Goal: Information Seeking & Learning: Check status

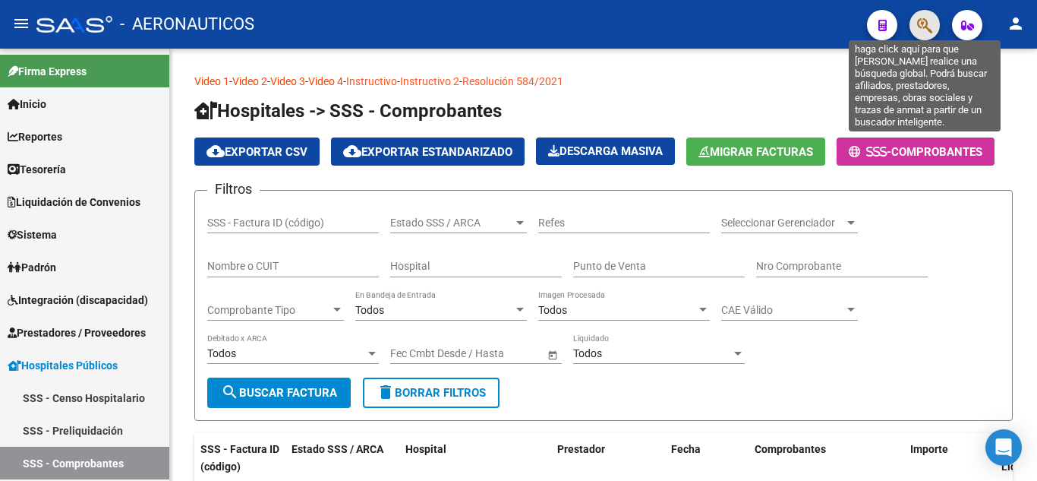
click at [925, 24] on icon "button" at bounding box center [924, 25] width 15 height 17
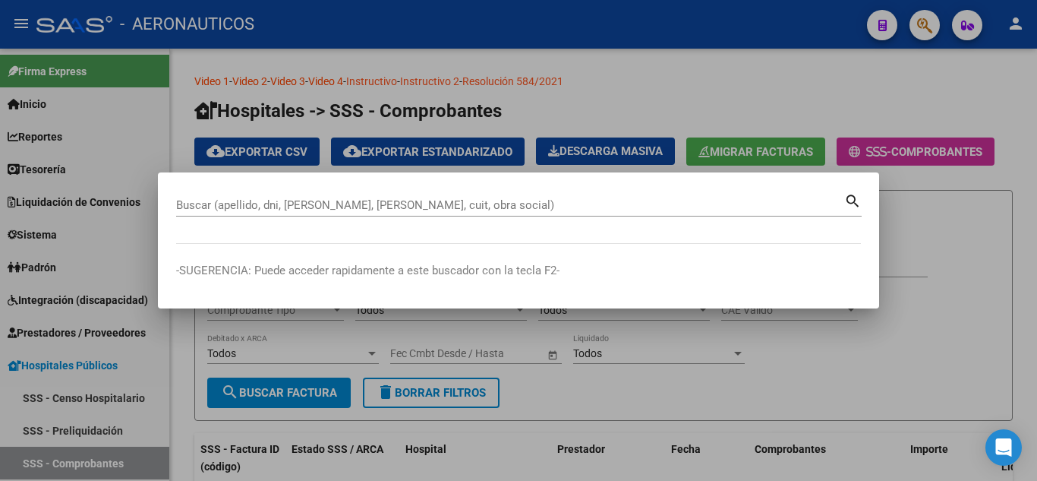
click at [671, 197] on div "Buscar (apellido, dni, [PERSON_NAME], [PERSON_NAME], cuit, obra social)" at bounding box center [510, 205] width 668 height 23
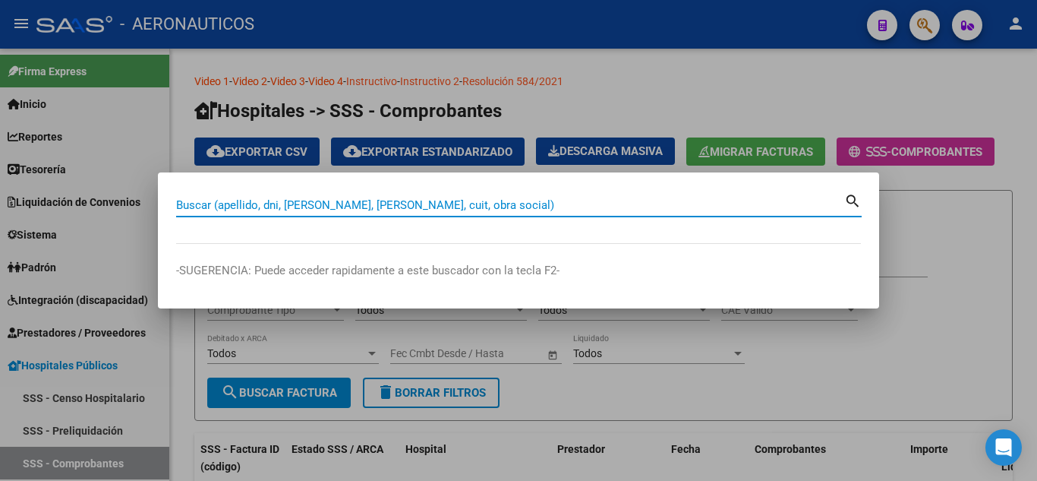
click at [682, 208] on input "Buscar (apellido, dni, [PERSON_NAME], [PERSON_NAME], cuit, obra social)" at bounding box center [510, 205] width 668 height 14
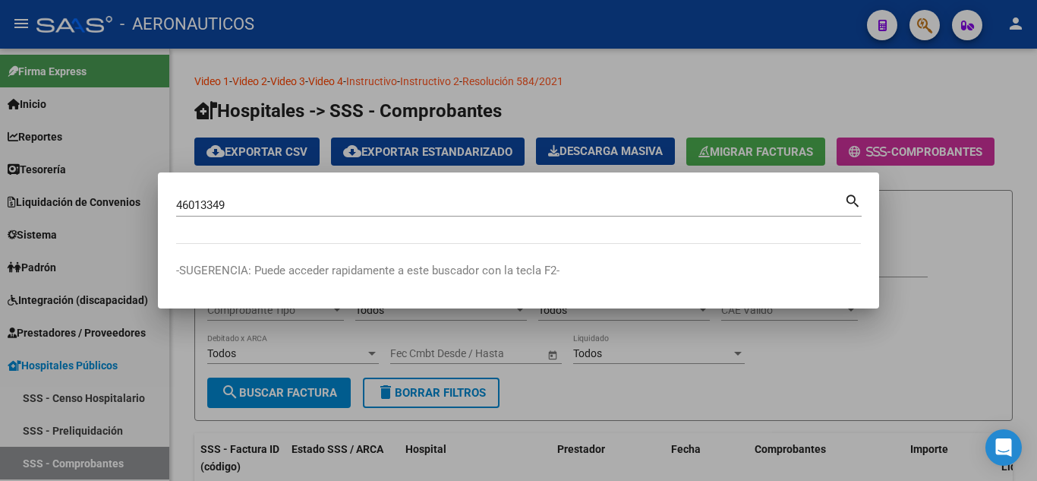
click at [845, 201] on mat-icon "search" at bounding box center [853, 200] width 17 height 18
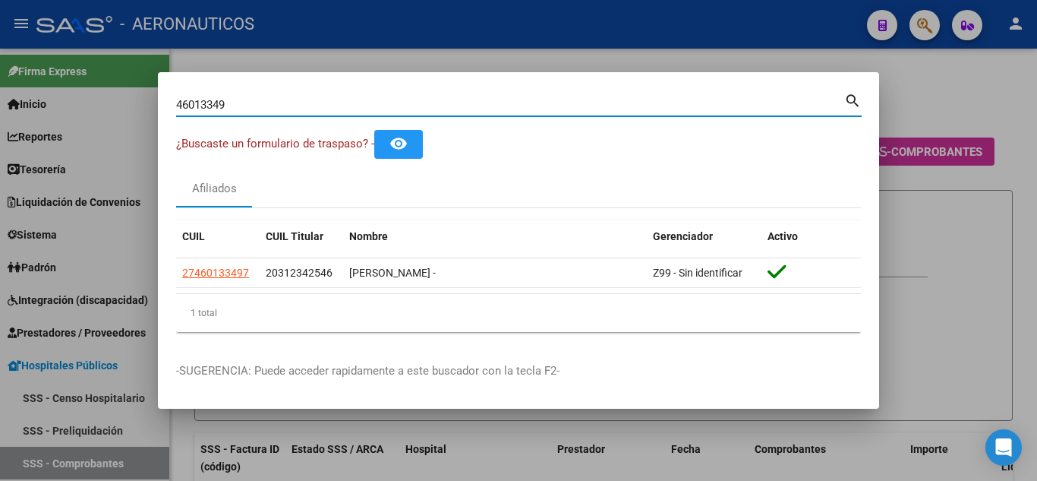
drag, startPoint x: 271, startPoint y: 98, endPoint x: 168, endPoint y: 110, distance: 104.0
click at [168, 110] on mat-dialog-content "46013349 Buscar (apellido, dni, cuil, nro traspaso, cuit, obra social) search ¿…" at bounding box center [519, 217] width 722 height 254
click at [854, 99] on mat-icon "search" at bounding box center [853, 99] width 17 height 18
drag, startPoint x: 260, startPoint y: 101, endPoint x: 158, endPoint y: 103, distance: 101.8
click at [158, 103] on mat-dialog-content "34968746 Buscar (apellido, dni, cuil, nro traspaso, cuit, obra social) search ¿…" at bounding box center [519, 217] width 722 height 254
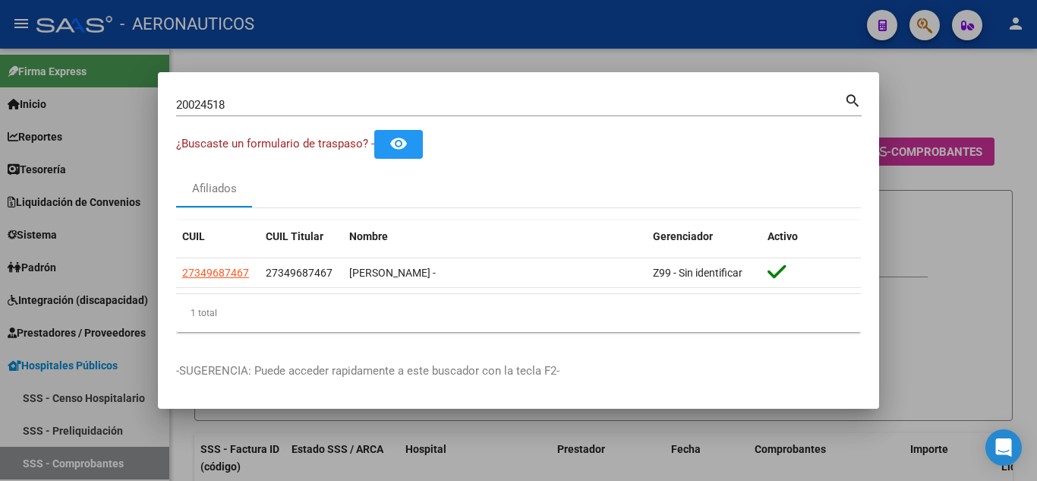
click at [850, 96] on mat-icon "search" at bounding box center [853, 99] width 17 height 18
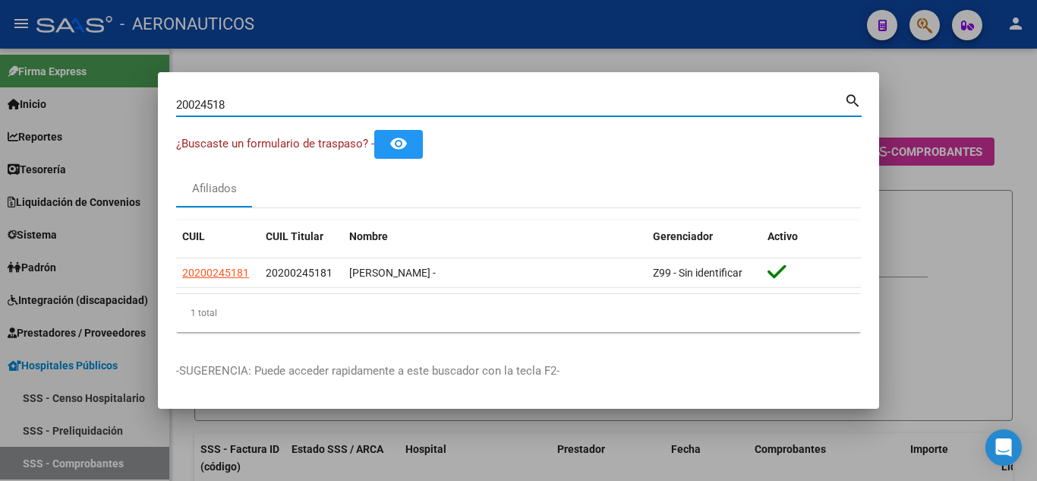
drag, startPoint x: 302, startPoint y: 106, endPoint x: 167, endPoint y: 103, distance: 135.2
click at [167, 103] on mat-dialog-content "20024518 Buscar (apellido, dni, cuil, nro traspaso, cuit, obra social) search ¿…" at bounding box center [519, 217] width 722 height 254
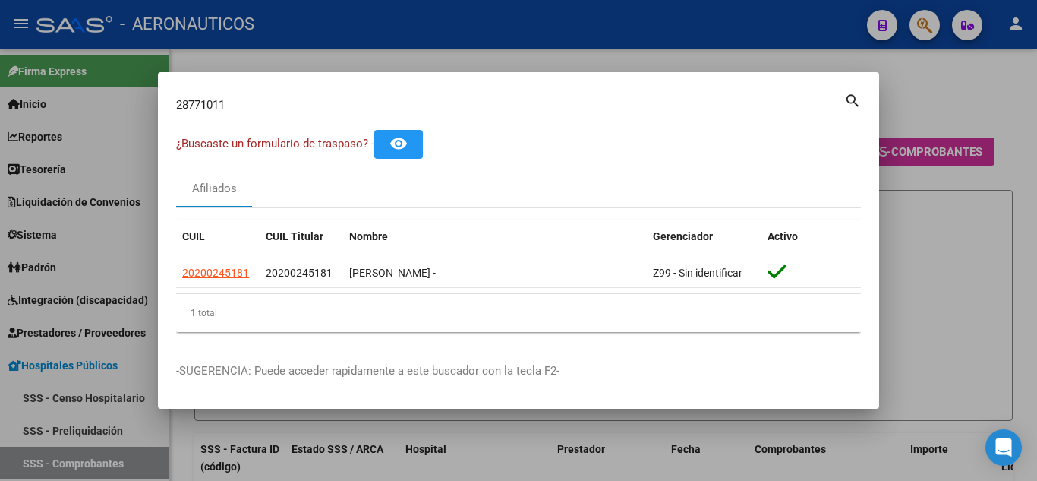
click at [852, 102] on mat-icon "search" at bounding box center [853, 99] width 17 height 18
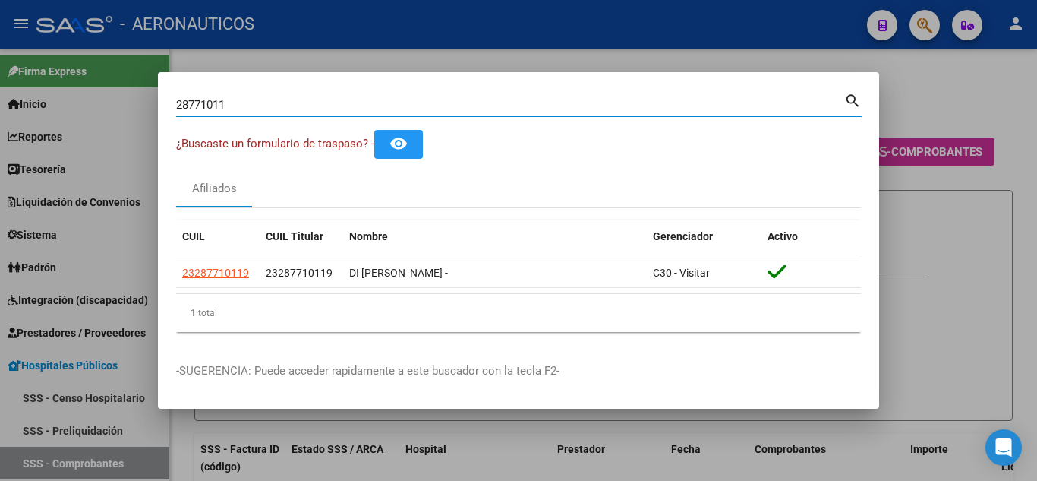
drag, startPoint x: 250, startPoint y: 106, endPoint x: 170, endPoint y: 103, distance: 79.8
click at [170, 103] on mat-dialog-content "28771011 Buscar (apellido, dni, cuil, nro traspaso, cuit, obra social) search ¿…" at bounding box center [519, 217] width 722 height 254
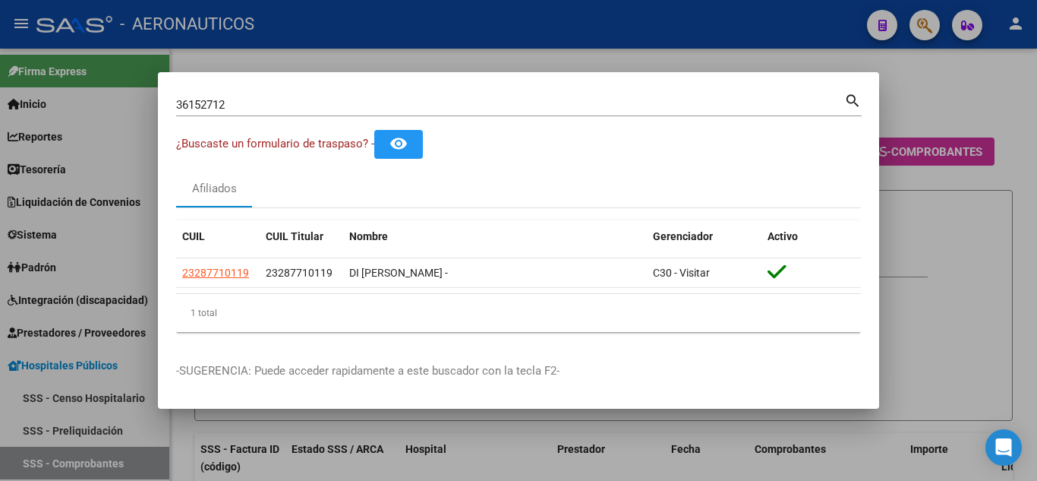
click at [851, 99] on mat-icon "search" at bounding box center [853, 99] width 17 height 18
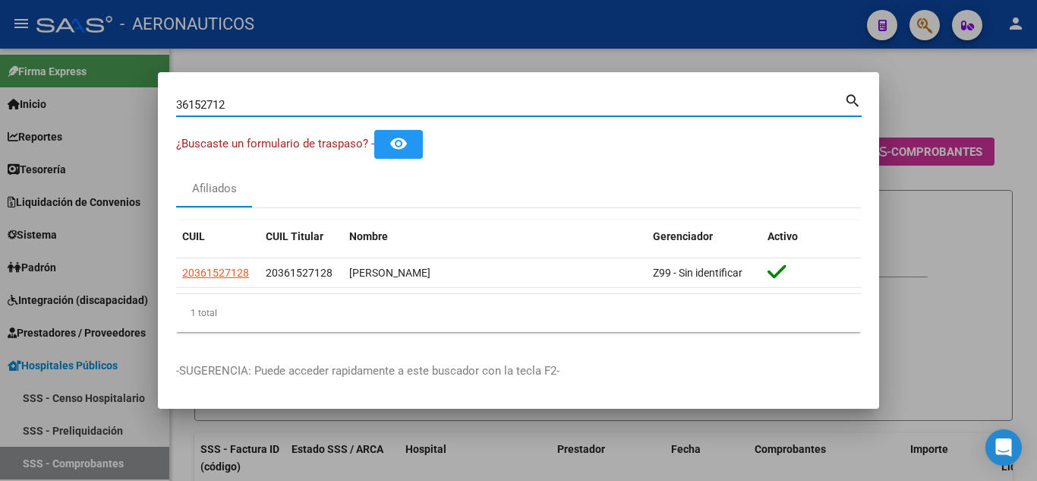
drag, startPoint x: 242, startPoint y: 101, endPoint x: 172, endPoint y: 109, distance: 70.3
click at [172, 109] on mat-dialog-content "36152712 Buscar (apellido, dni, cuil, nro traspaso, cuit, obra social) search ¿…" at bounding box center [519, 217] width 722 height 254
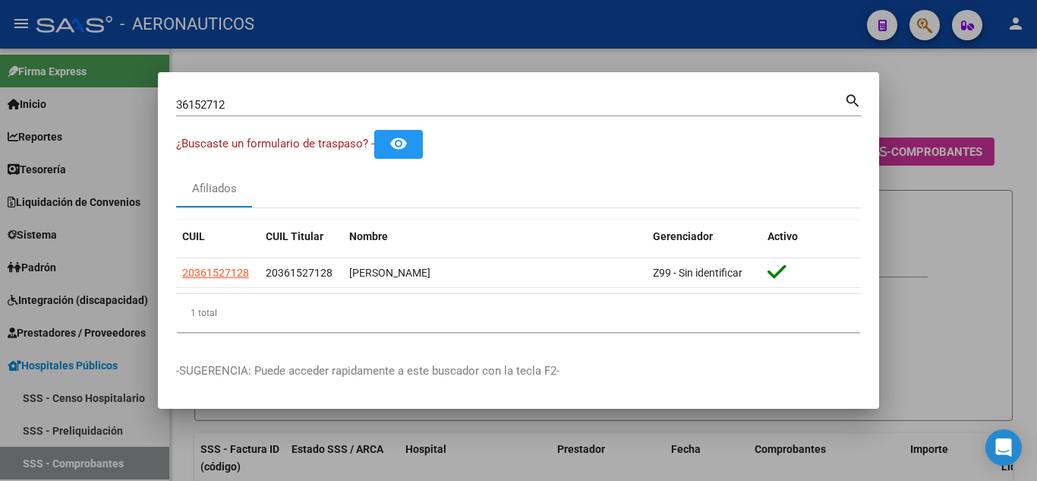
click at [848, 98] on mat-icon "search" at bounding box center [853, 99] width 17 height 18
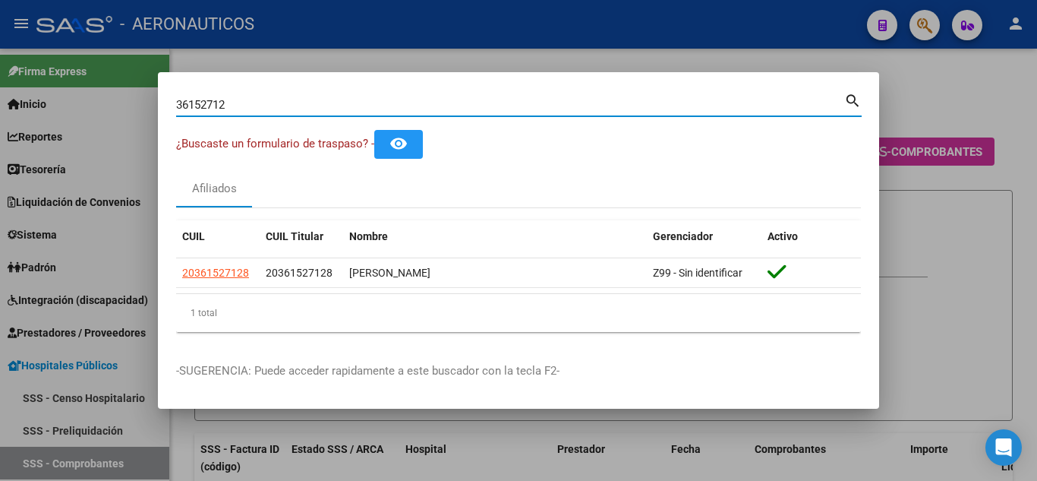
drag, startPoint x: 241, startPoint y: 104, endPoint x: 178, endPoint y: 112, distance: 63.6
click at [178, 112] on div "36152712 Buscar (apellido, dni, cuil, nro traspaso, cuit, obra social)" at bounding box center [510, 104] width 668 height 23
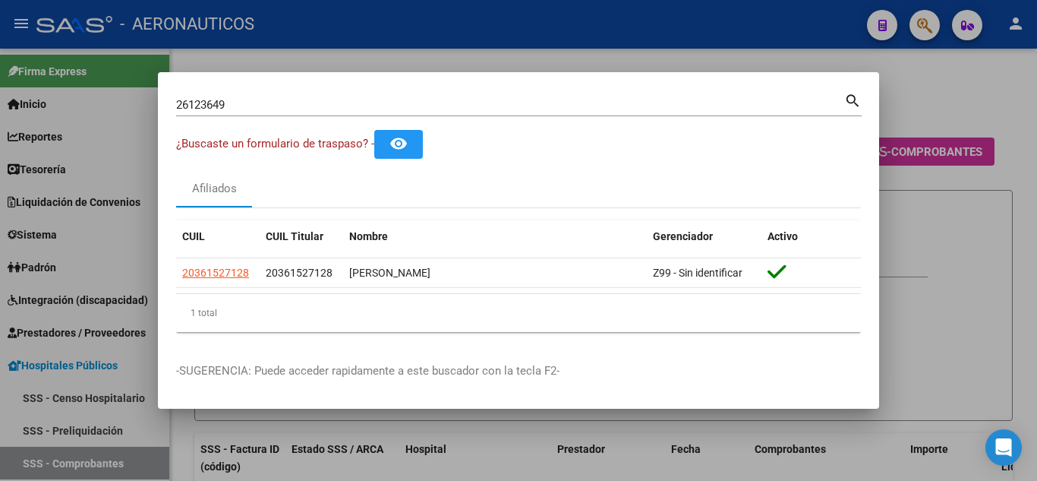
click at [848, 96] on mat-icon "search" at bounding box center [853, 99] width 17 height 18
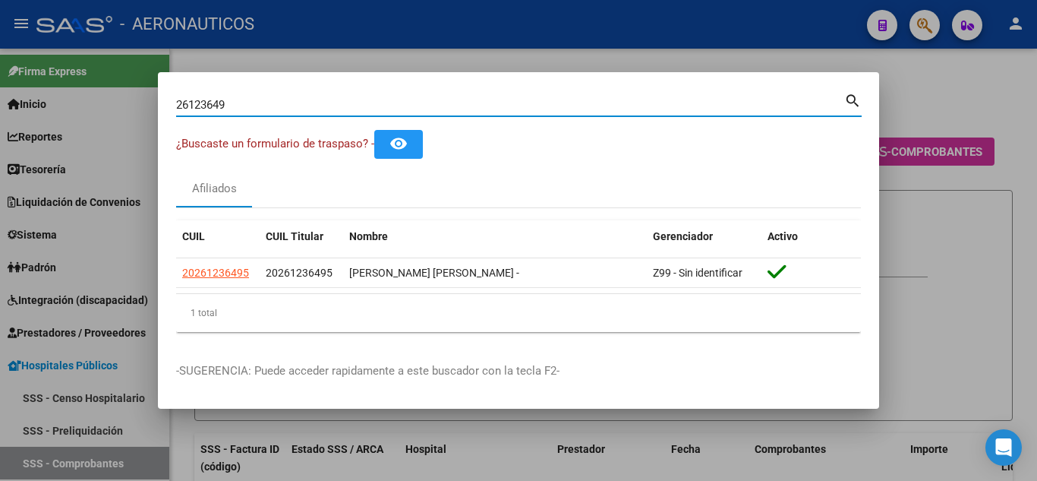
drag, startPoint x: 252, startPoint y: 102, endPoint x: 160, endPoint y: 102, distance: 91.9
click at [160, 102] on mat-dialog-content "26123649 Buscar (apellido, dni, cuil, nro traspaso, cuit, obra social) search ¿…" at bounding box center [519, 217] width 722 height 254
click at [851, 99] on mat-icon "search" at bounding box center [853, 99] width 17 height 18
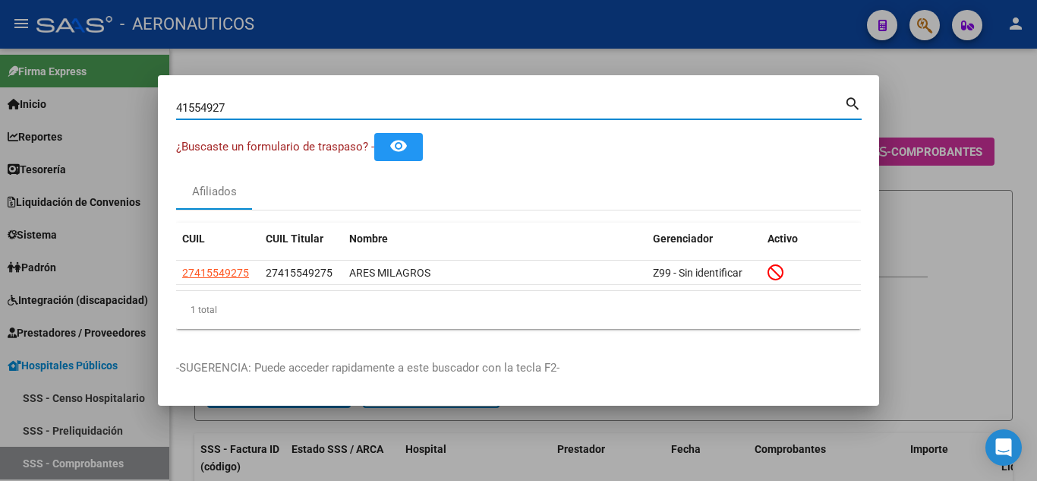
drag, startPoint x: 255, startPoint y: 102, endPoint x: 163, endPoint y: 116, distance: 93.8
click at [163, 116] on mat-dialog-content "41554927 Buscar (apellido, dni, cuil, nro traspaso, cuit, obra social) search ¿…" at bounding box center [519, 217] width 722 height 248
click at [851, 100] on mat-icon "search" at bounding box center [853, 102] width 17 height 18
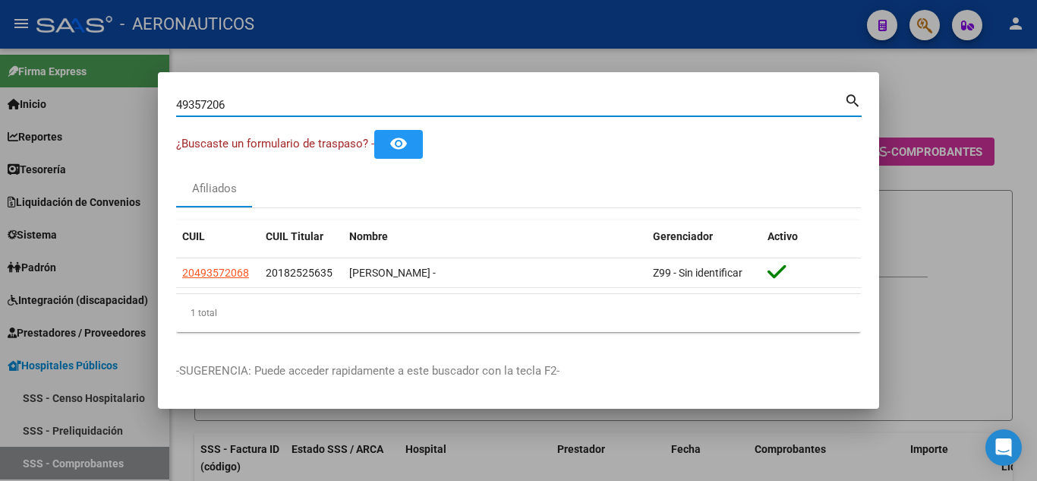
drag, startPoint x: 251, startPoint y: 109, endPoint x: 235, endPoint y: 124, distance: 21.5
click at [166, 109] on mat-dialog-content "49357206 Buscar (apellido, dni, cuil, [PERSON_NAME], cuit, obra social) search …" at bounding box center [519, 217] width 722 height 254
type input "52456852"
click at [850, 96] on mat-icon "search" at bounding box center [853, 99] width 17 height 18
click at [850, 96] on div at bounding box center [518, 240] width 1037 height 481
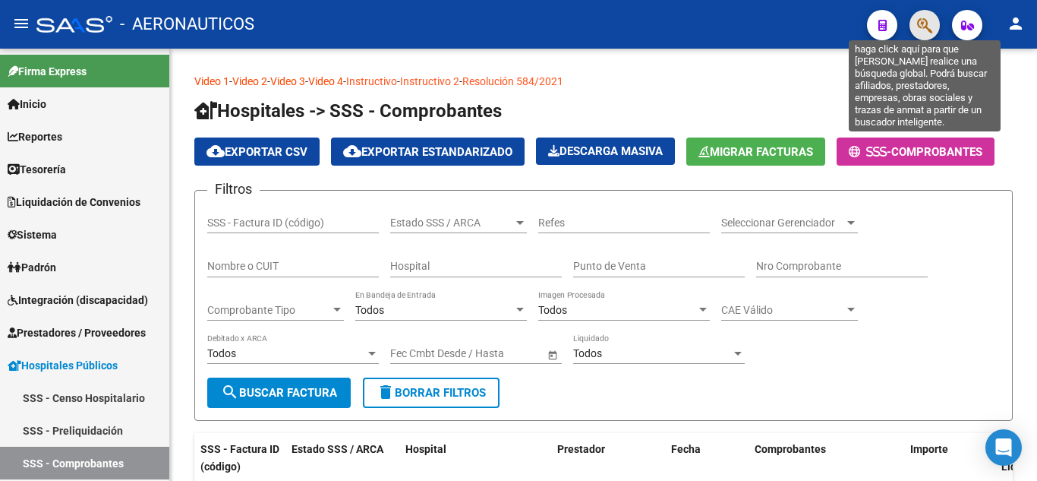
click at [926, 21] on icon "button" at bounding box center [924, 25] width 15 height 17
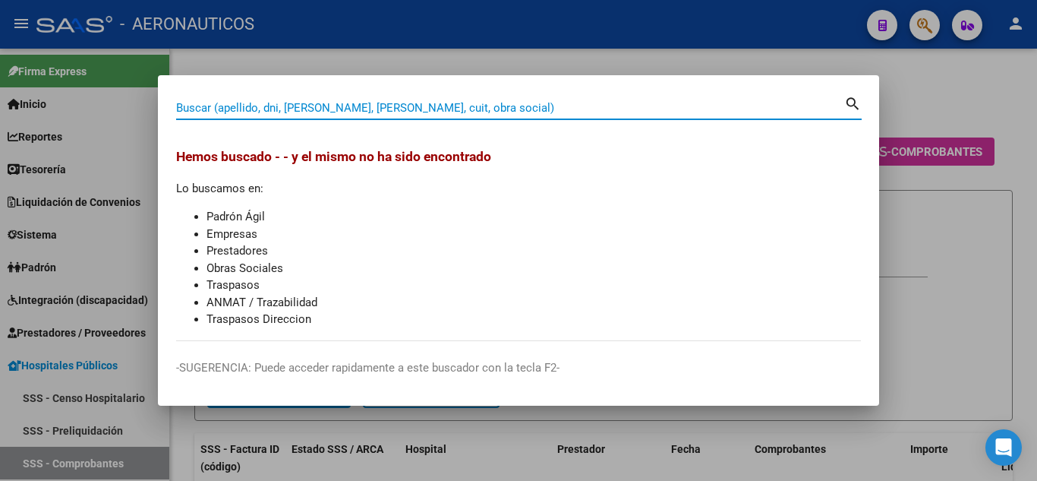
click at [492, 113] on input "Buscar (apellido, dni, [PERSON_NAME], [PERSON_NAME], cuit, obra social)" at bounding box center [510, 108] width 668 height 14
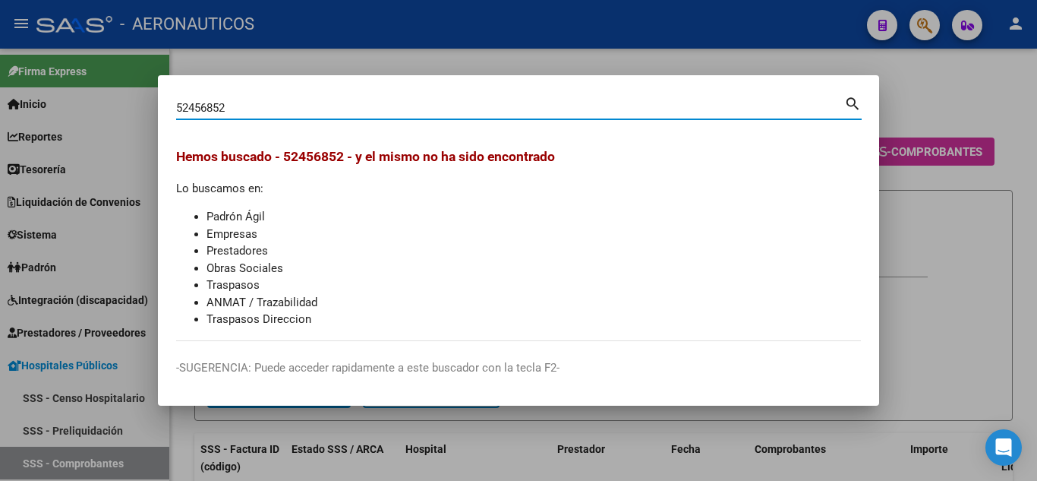
type input "52456852"
click at [852, 102] on mat-icon "search" at bounding box center [853, 102] width 17 height 18
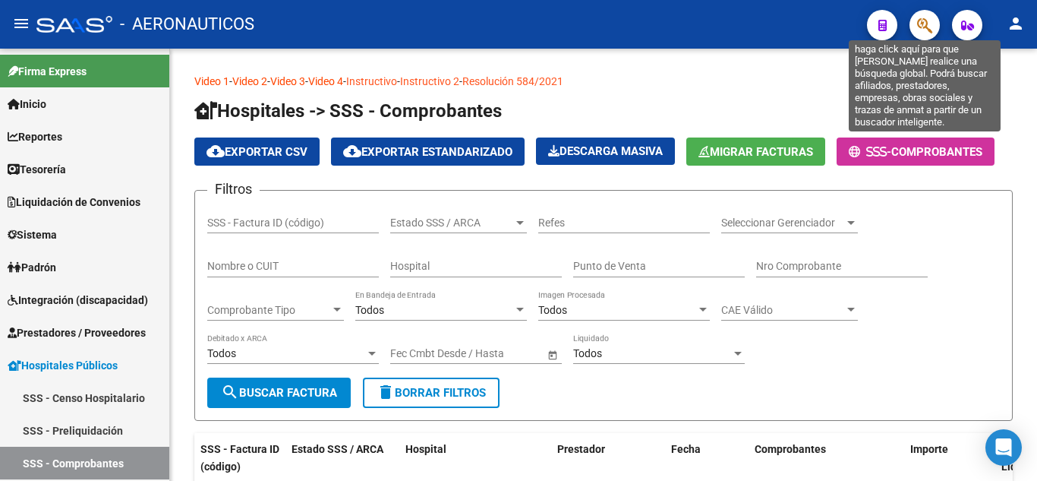
click at [919, 20] on icon "button" at bounding box center [924, 25] width 15 height 17
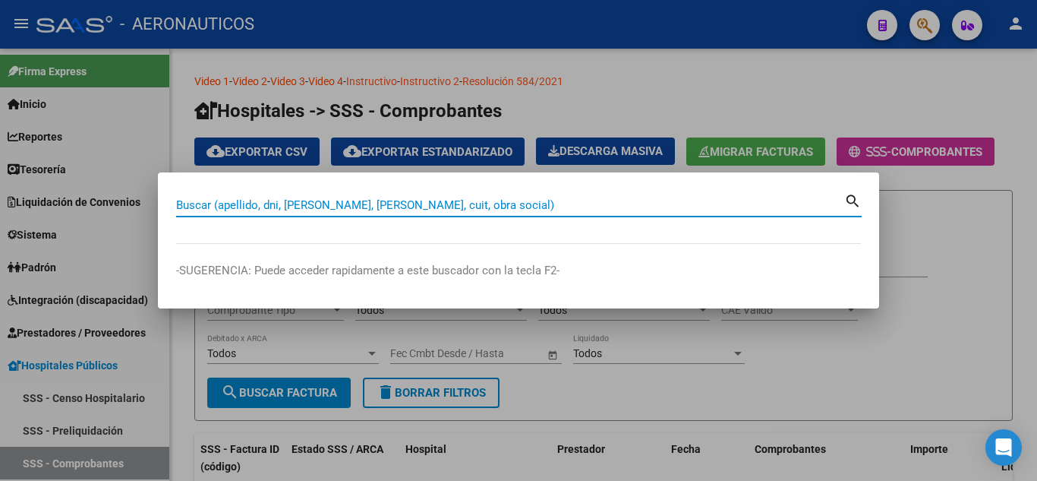
click at [403, 205] on input "Buscar (apellido, dni, [PERSON_NAME], [PERSON_NAME], cuit, obra social)" at bounding box center [510, 205] width 668 height 14
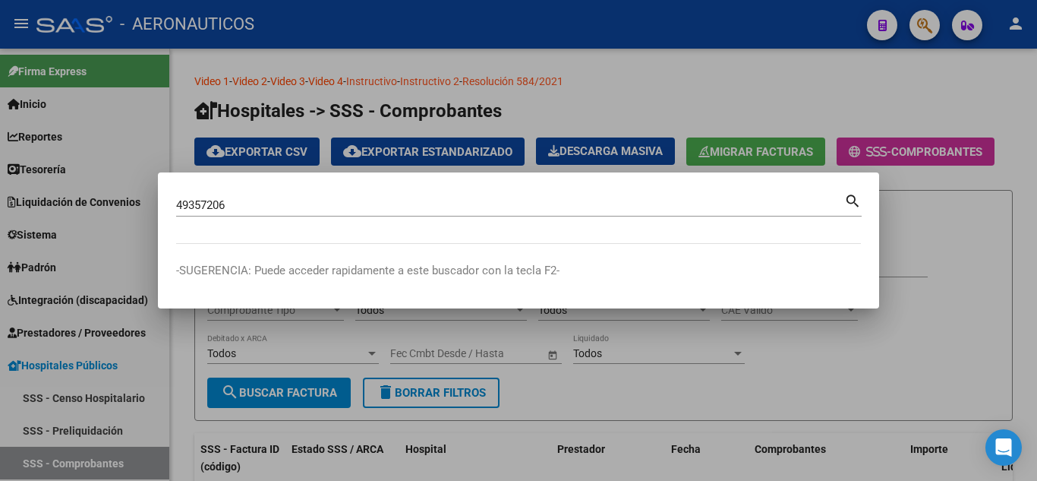
click at [852, 205] on mat-icon "search" at bounding box center [853, 200] width 17 height 18
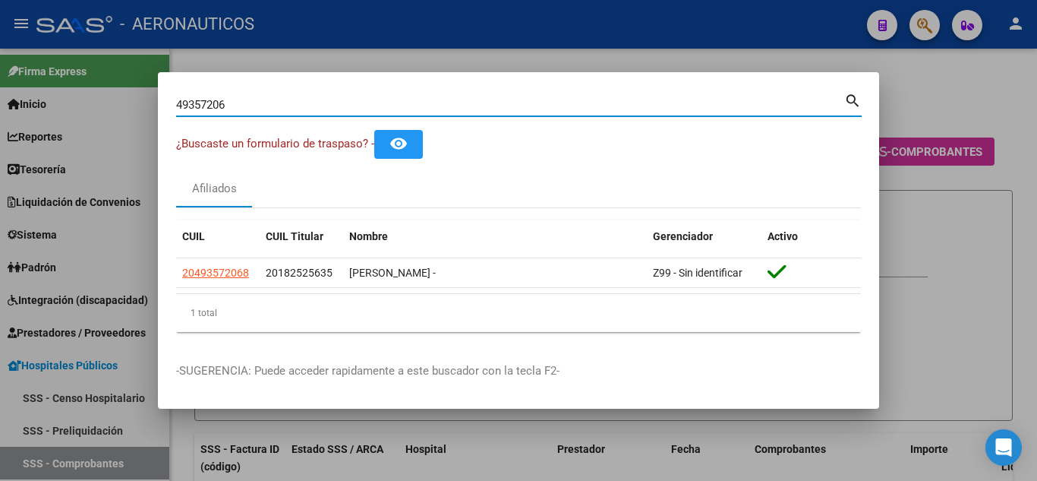
drag, startPoint x: 238, startPoint y: 99, endPoint x: 172, endPoint y: 102, distance: 66.9
click at [172, 102] on mat-dialog-content "49357206 Buscar (apellido, dni, cuil, [PERSON_NAME], cuit, obra social) search …" at bounding box center [519, 217] width 722 height 254
type input "52456852"
click at [851, 99] on mat-icon "search" at bounding box center [853, 99] width 17 height 18
